Goal: Task Accomplishment & Management: Use online tool/utility

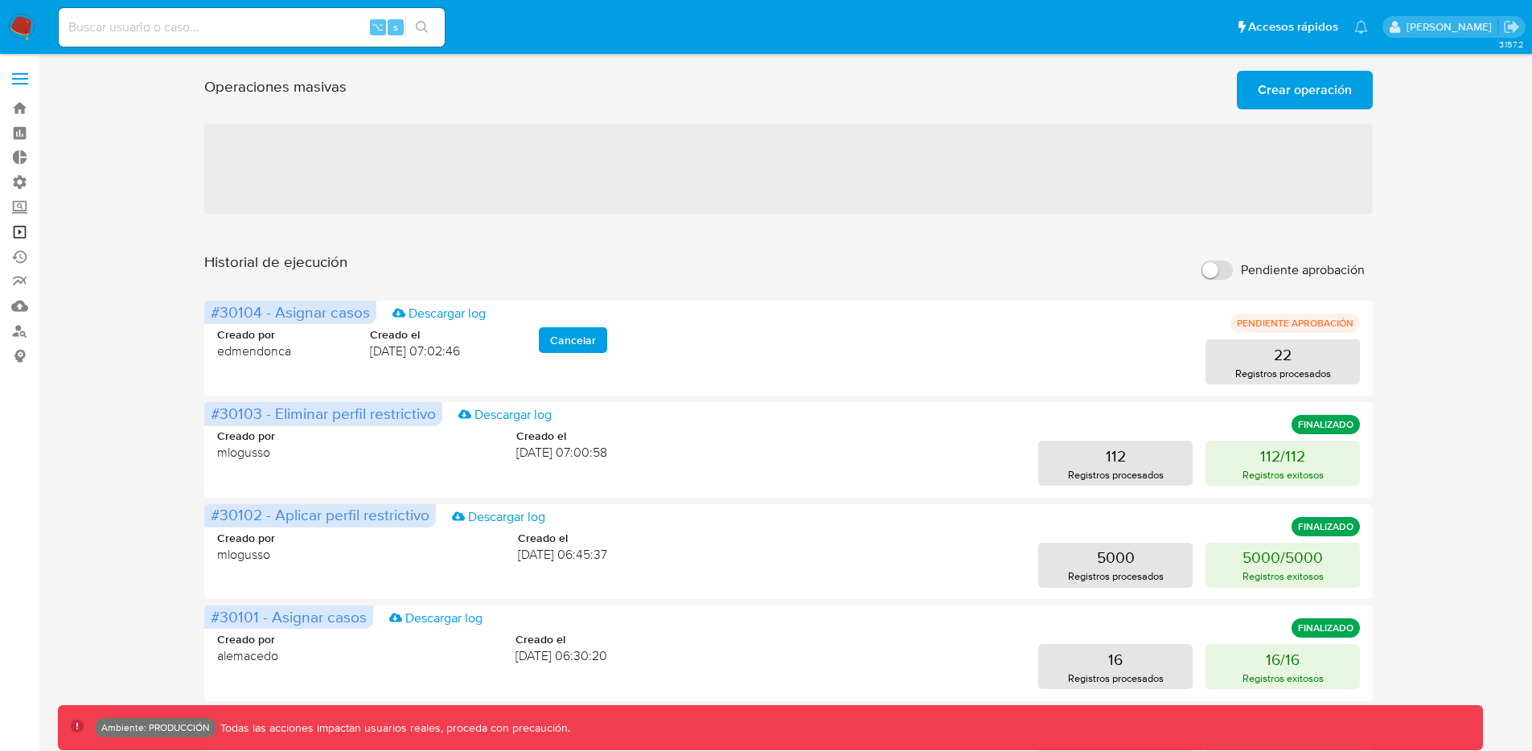
click at [17, 231] on link "Operaciones masivas" at bounding box center [95, 232] width 191 height 25
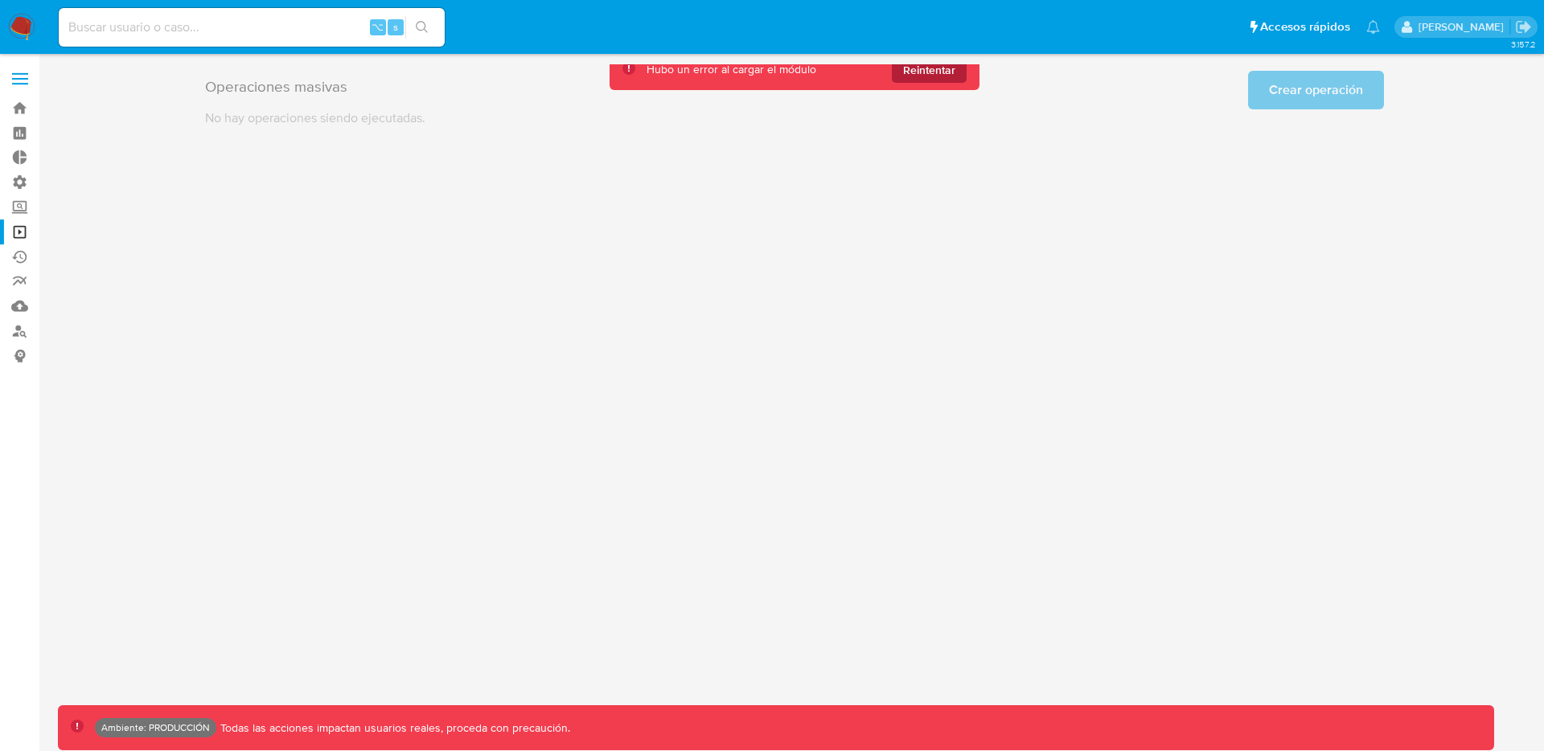
click at [927, 76] on span "Reintentar" at bounding box center [929, 70] width 52 height 26
